Goal: Task Accomplishment & Management: Complete application form

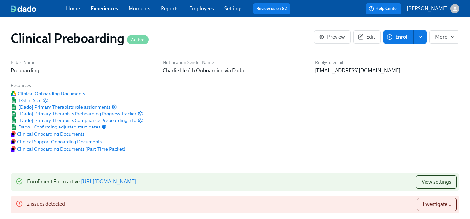
scroll to position [0, 8400]
click at [197, 7] on link "Employees" at bounding box center [201, 8] width 25 height 6
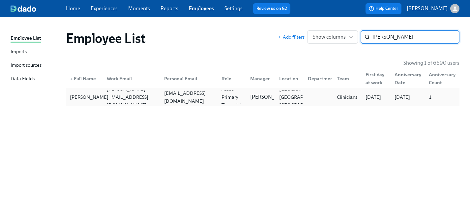
type input "[PERSON_NAME]"
click at [74, 97] on div "[PERSON_NAME]" at bounding box center [89, 97] width 44 height 8
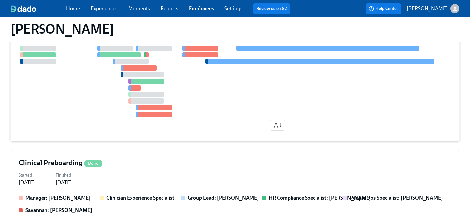
scroll to position [79, 0]
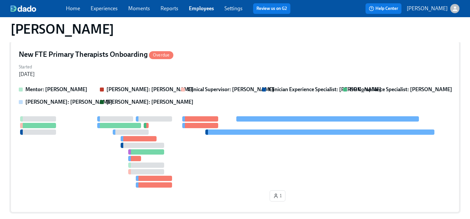
click at [76, 160] on div at bounding box center [235, 151] width 432 height 71
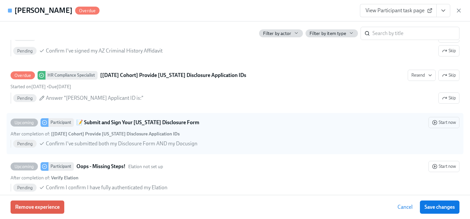
scroll to position [1158, 0]
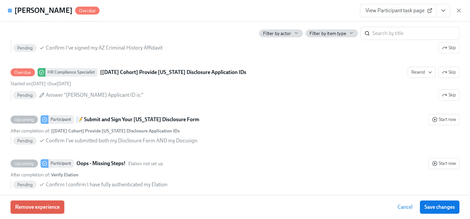
click at [40, 208] on span "Remove experience" at bounding box center [37, 206] width 45 height 7
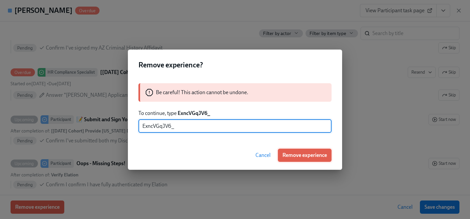
type input "ExncVGqJV6_"
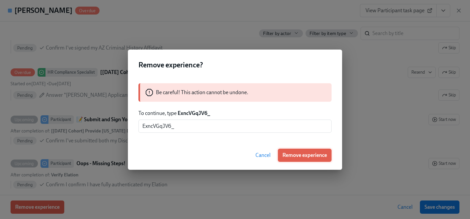
click at [302, 154] on span "Remove experience" at bounding box center [305, 155] width 45 height 7
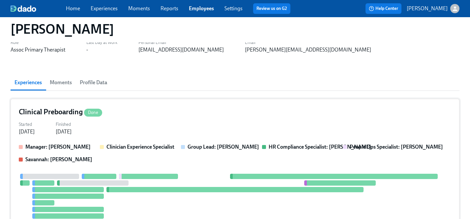
scroll to position [0, 0]
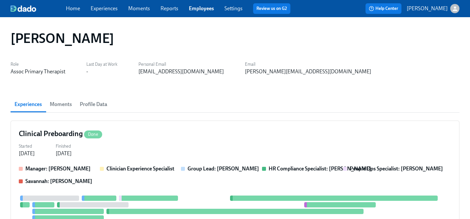
click at [105, 9] on link "Experiences" at bounding box center [104, 8] width 27 height 6
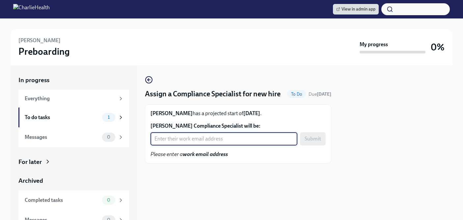
click at [213, 145] on input "[PERSON_NAME] Compliance Specialist will be:" at bounding box center [224, 138] width 147 height 13
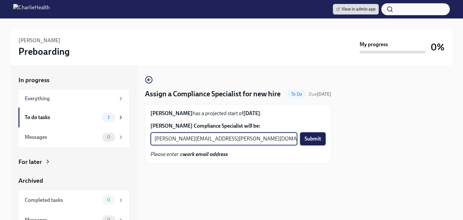
type input "[PERSON_NAME][EMAIL_ADDRESS][PERSON_NAME][DOMAIN_NAME]"
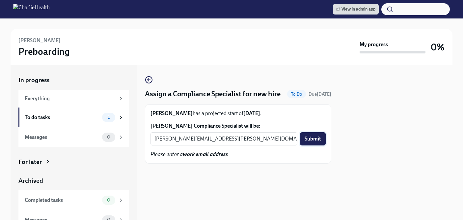
click at [311, 142] on span "Submit" at bounding box center [313, 138] width 16 height 7
